Goal: Transaction & Acquisition: Purchase product/service

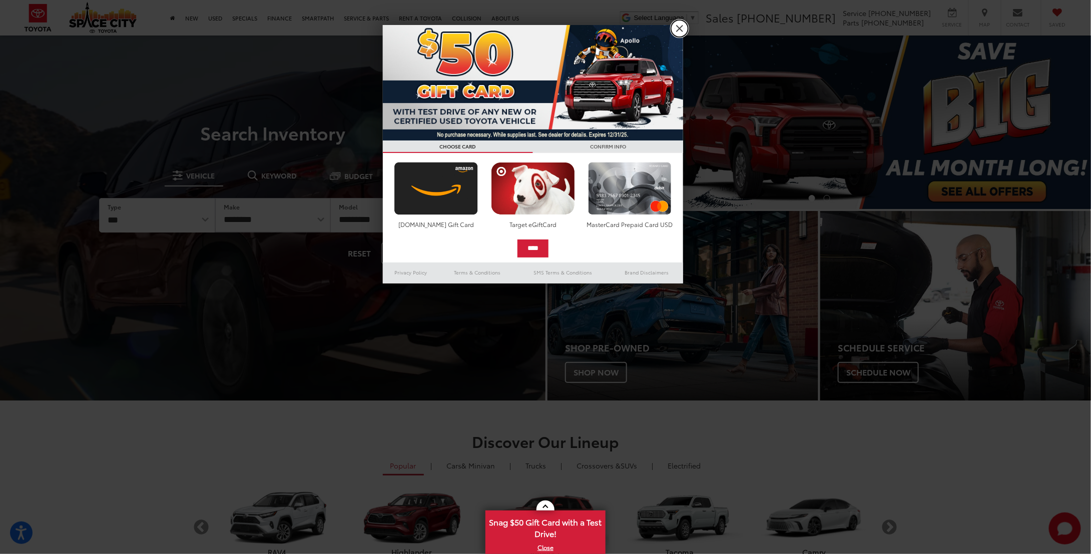
click at [676, 29] on link "X" at bounding box center [679, 28] width 17 height 17
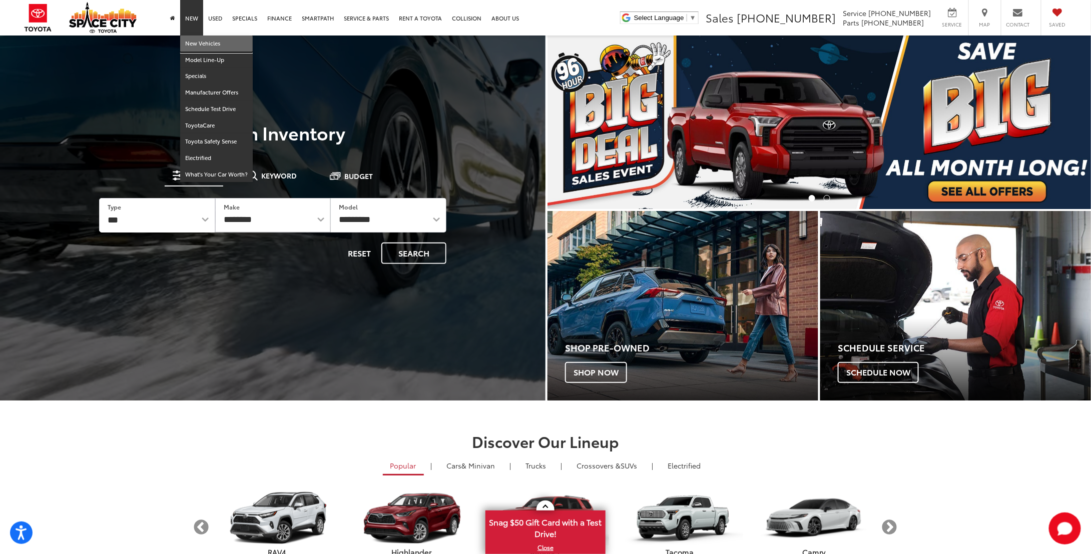
click at [197, 39] on link "New Vehicles" at bounding box center [216, 44] width 73 height 17
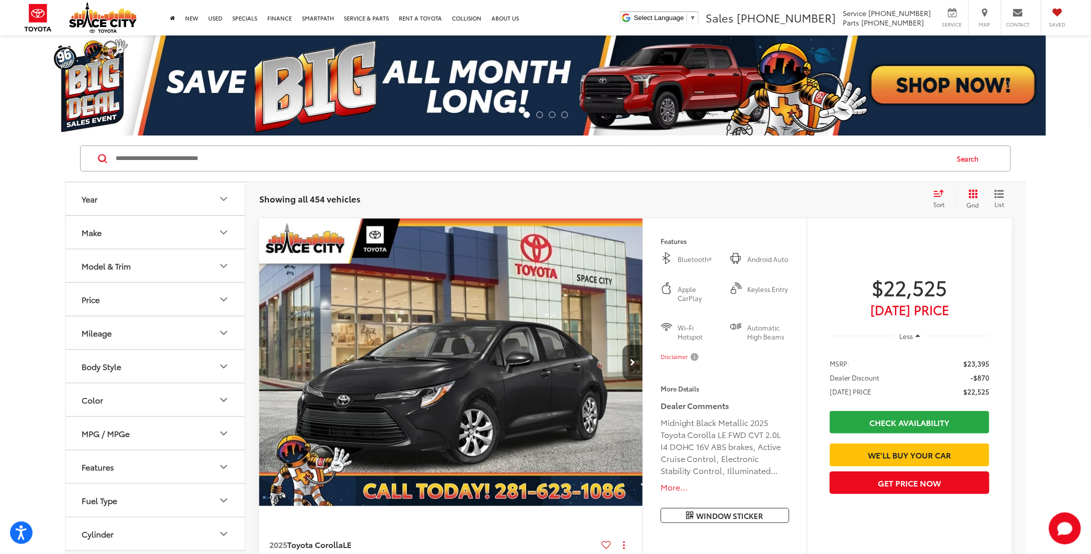
click at [226, 234] on icon "Make" at bounding box center [224, 233] width 12 height 12
click at [213, 325] on button "Model & Trim" at bounding box center [156, 330] width 180 height 33
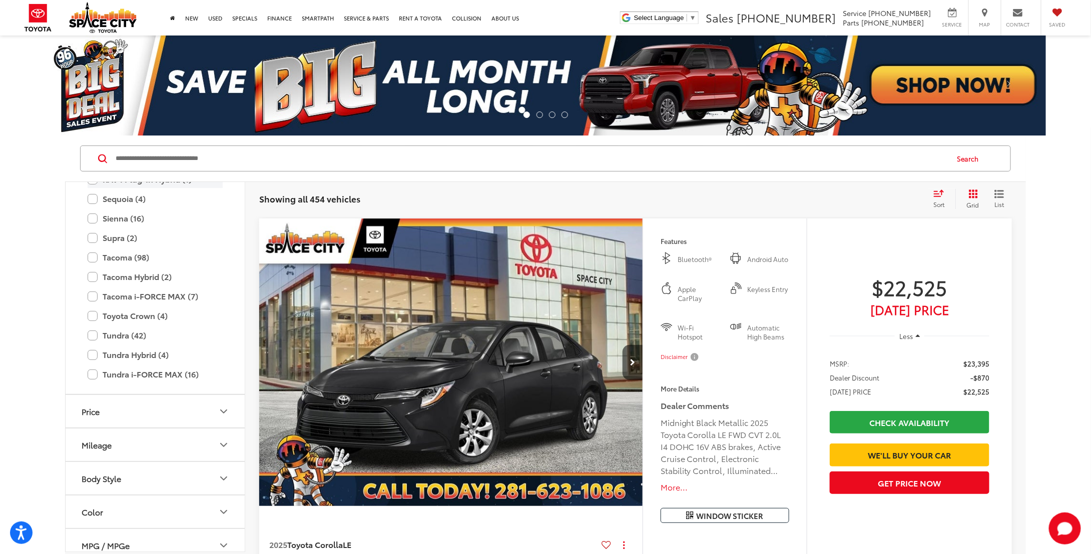
scroll to position [544, 0]
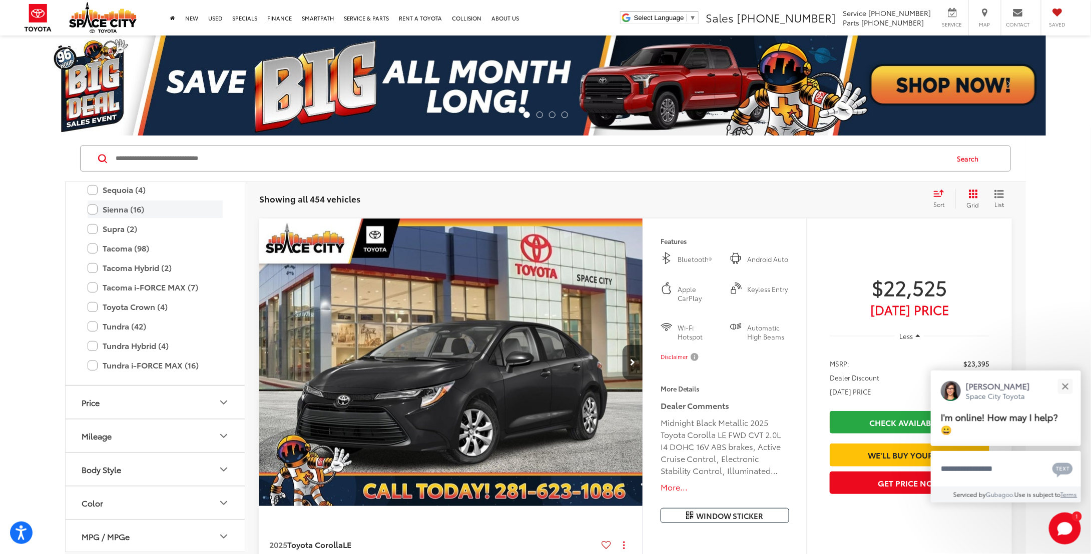
click at [111, 206] on label "Sienna (16)" at bounding box center [155, 210] width 135 height 18
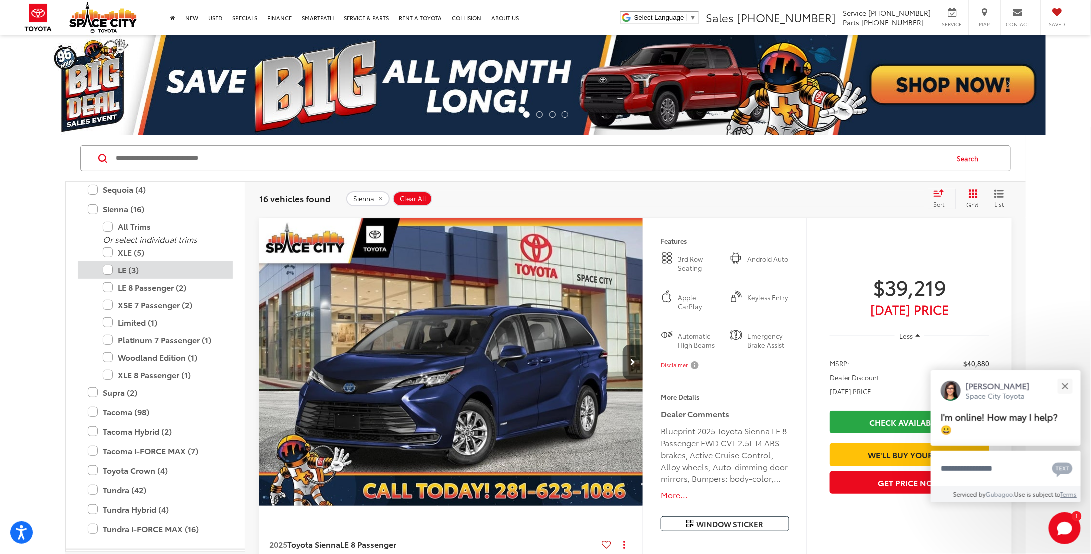
click at [158, 263] on label "LE (3)" at bounding box center [163, 271] width 120 height 18
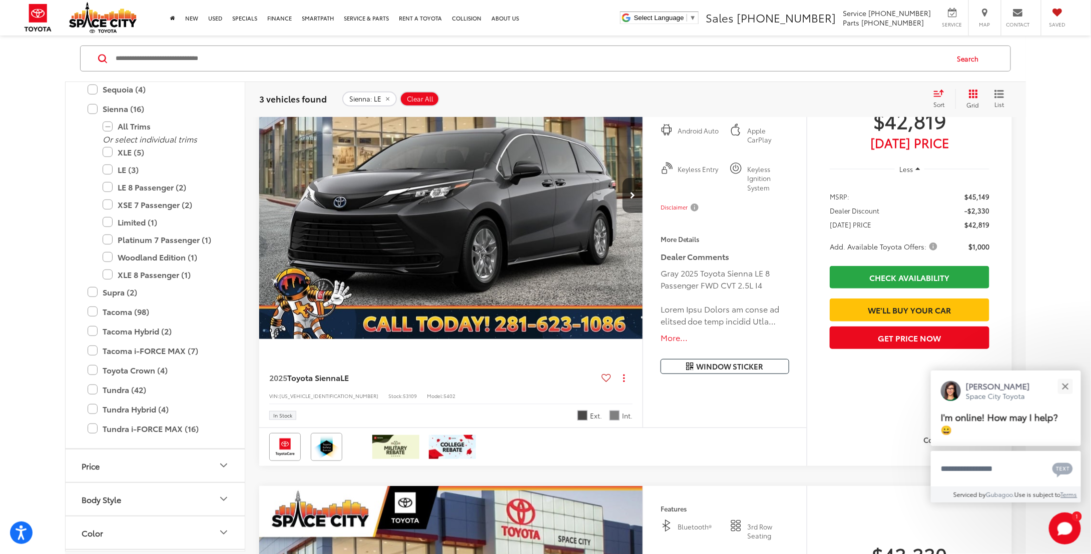
scroll to position [196, 0]
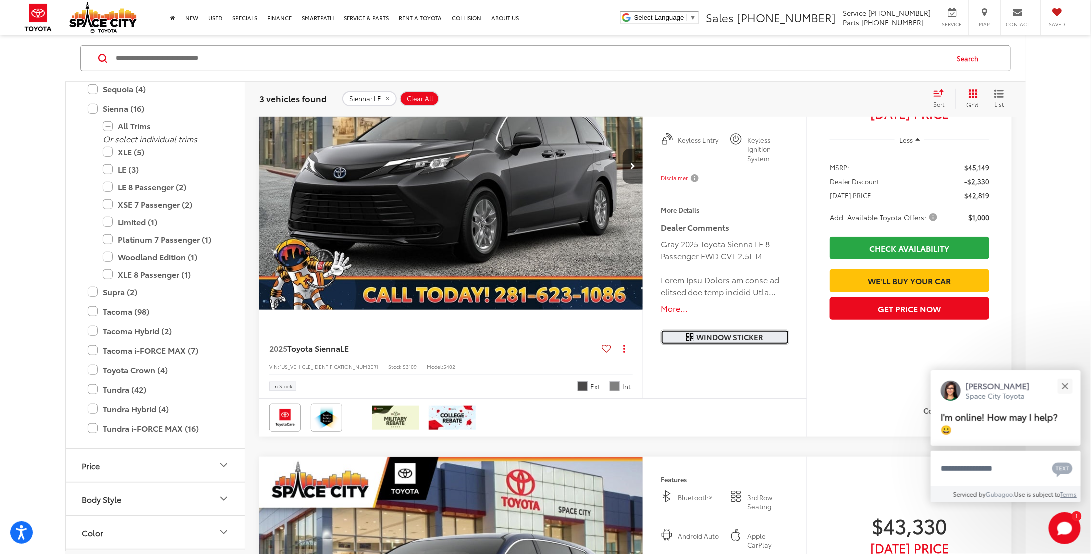
click at [691, 331] on button "Window Sticker" at bounding box center [724, 337] width 129 height 15
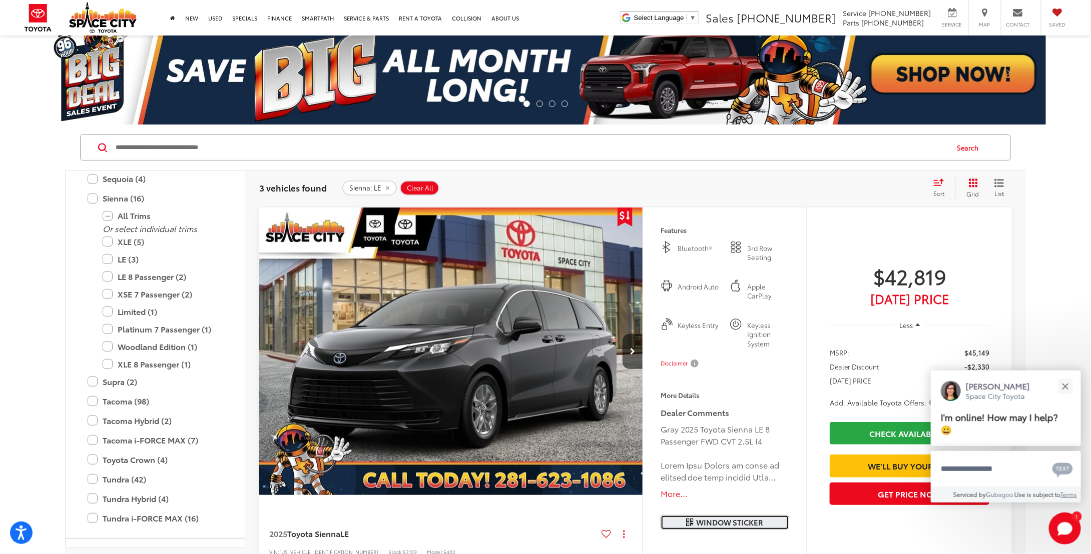
scroll to position [0, 0]
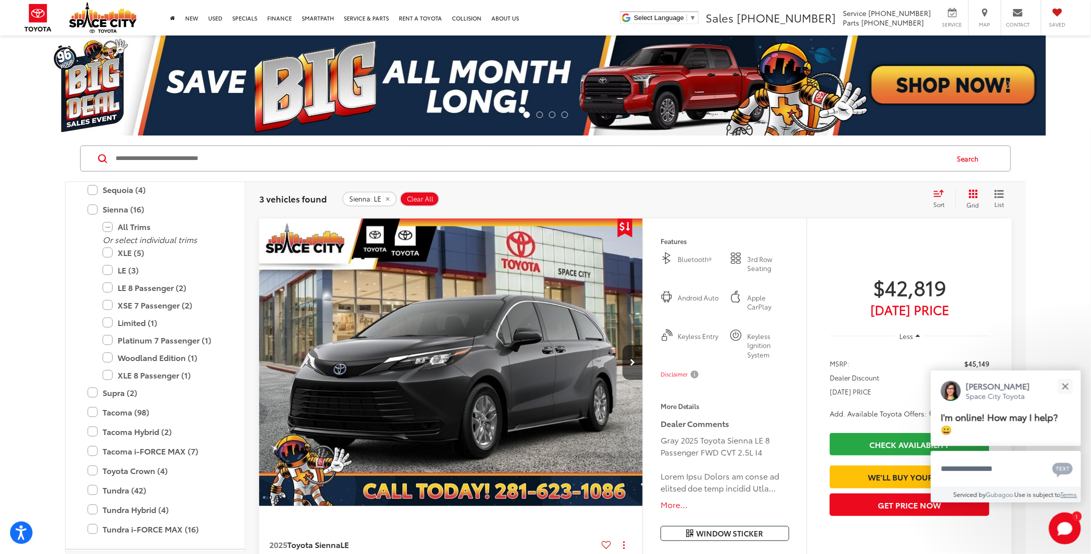
click at [572, 291] on img "2025 Toyota Sienna LE 0" at bounding box center [451, 363] width 385 height 289
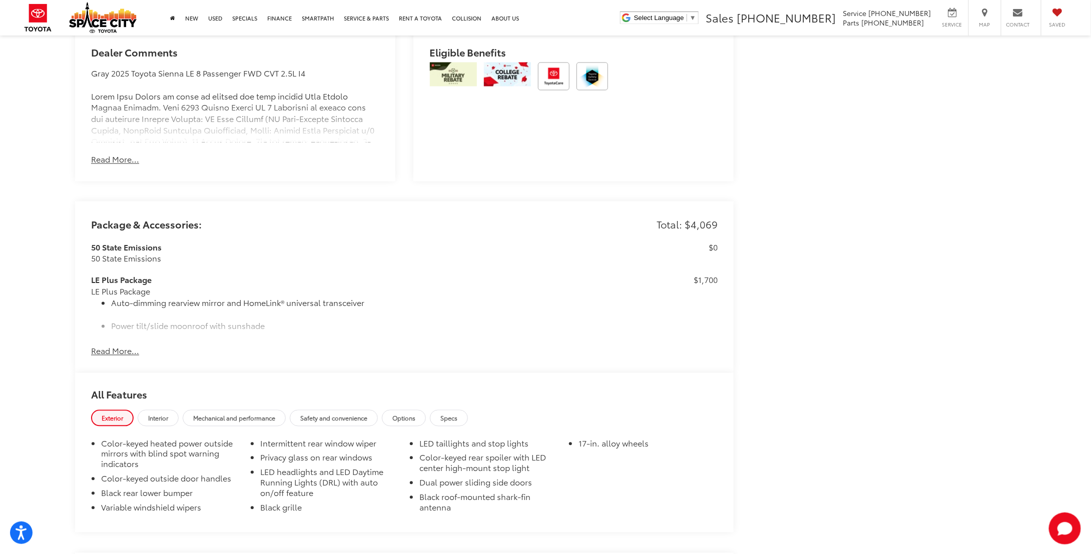
scroll to position [851, 0]
click at [107, 348] on button "Read More..." at bounding box center [115, 351] width 48 height 12
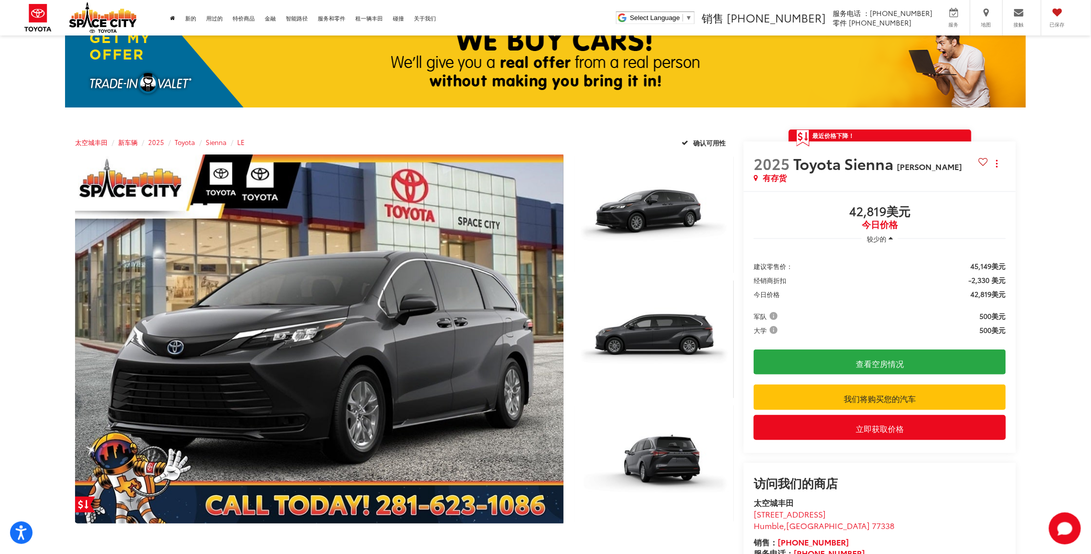
scroll to position [0, 0]
